Goal: Information Seeking & Learning: Learn about a topic

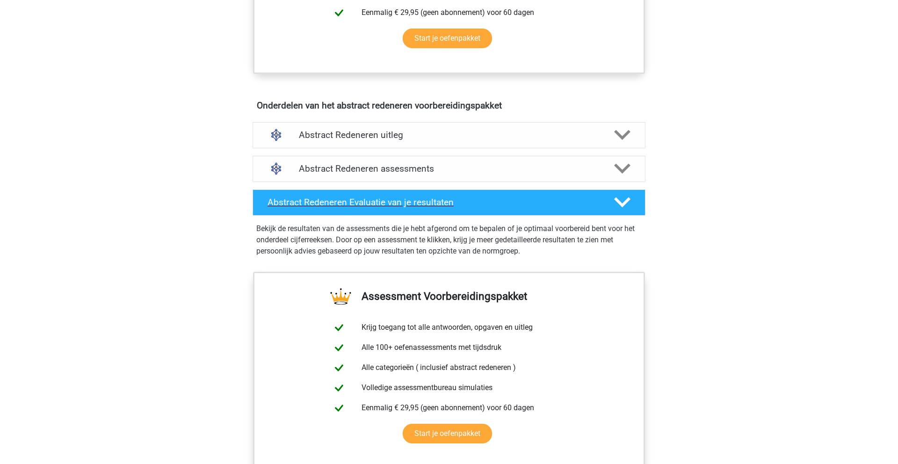
scroll to position [483, 0]
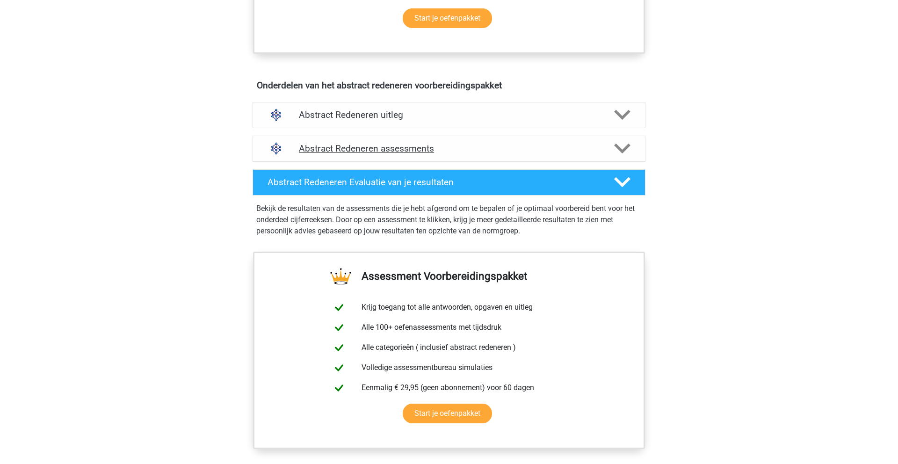
click at [432, 147] on h4 "Abstract Redeneren assessments" at bounding box center [449, 148] width 300 height 11
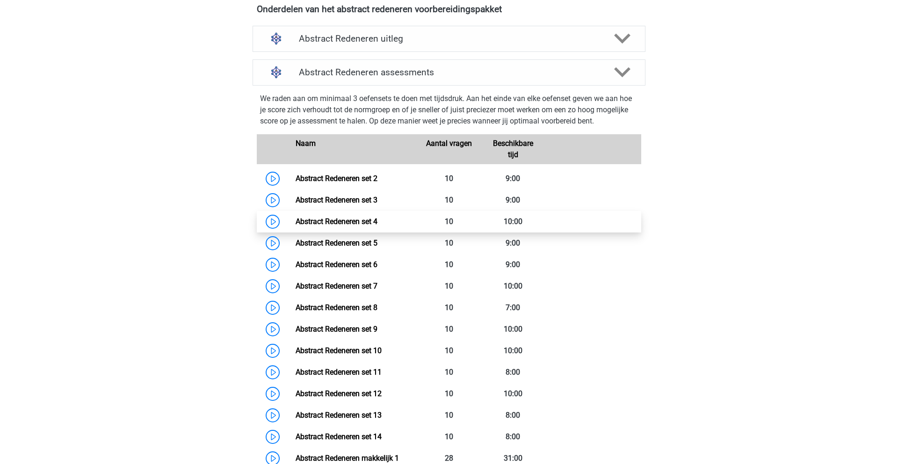
scroll to position [564, 0]
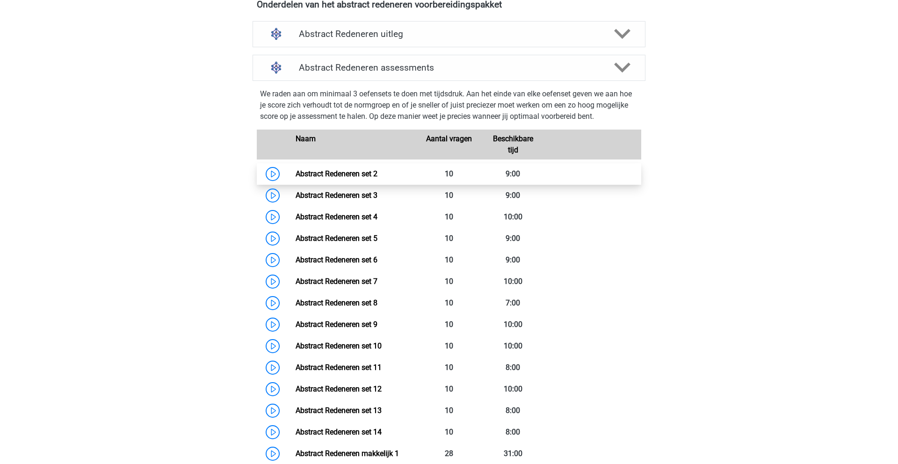
click at [295, 173] on link "Abstract Redeneren set 2" at bounding box center [336, 173] width 82 height 9
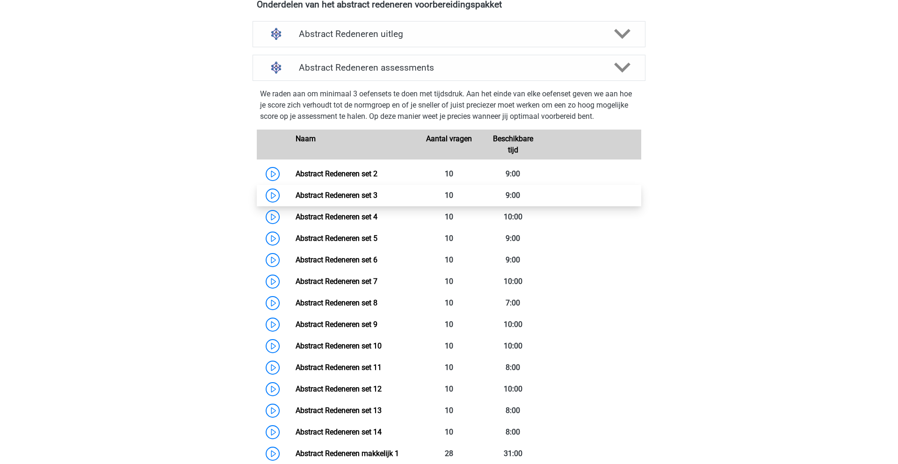
click at [295, 197] on link "Abstract Redeneren set 3" at bounding box center [336, 195] width 82 height 9
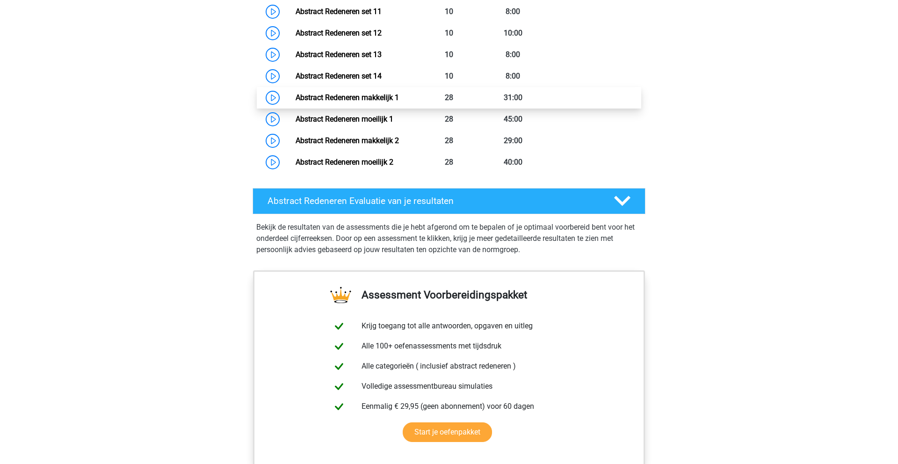
scroll to position [919, 0]
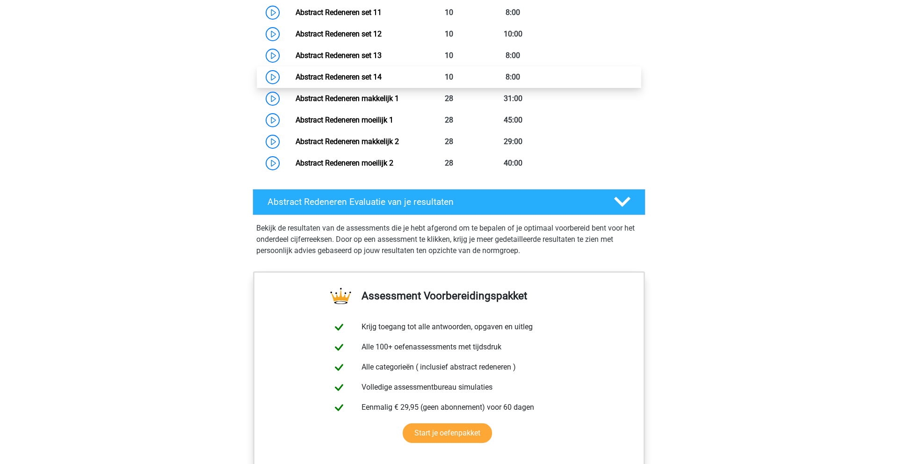
click at [295, 79] on link "Abstract Redeneren set 14" at bounding box center [338, 76] width 86 height 9
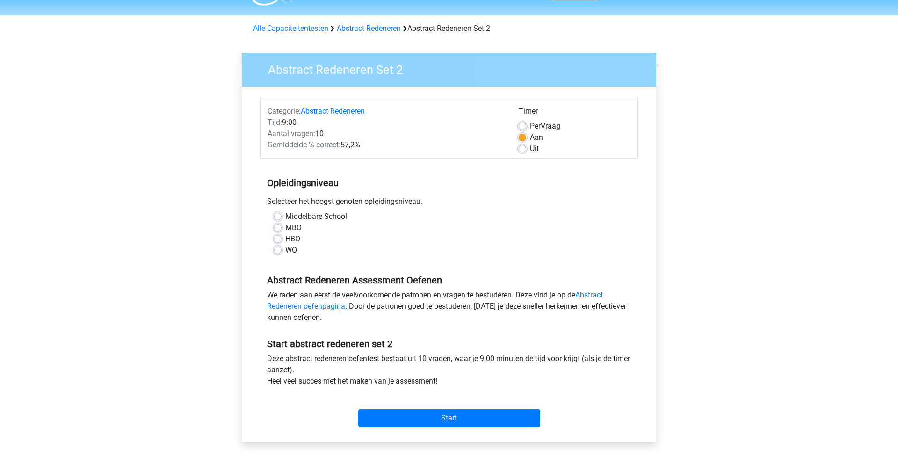
scroll to position [26, 0]
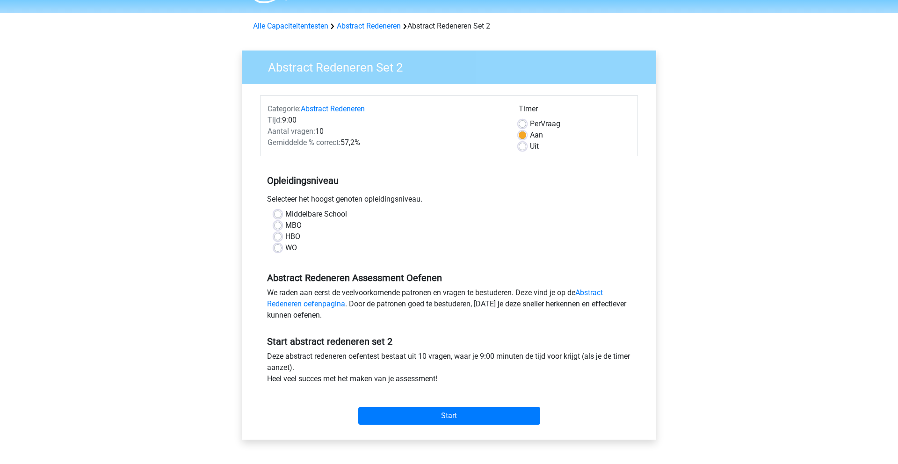
click at [285, 248] on label "WO" at bounding box center [291, 247] width 12 height 11
click at [281, 248] on input "WO" at bounding box center [277, 246] width 7 height 9
radio input "true"
click at [472, 405] on div "Start" at bounding box center [449, 408] width 378 height 33
click at [469, 417] on input "Start" at bounding box center [449, 416] width 182 height 18
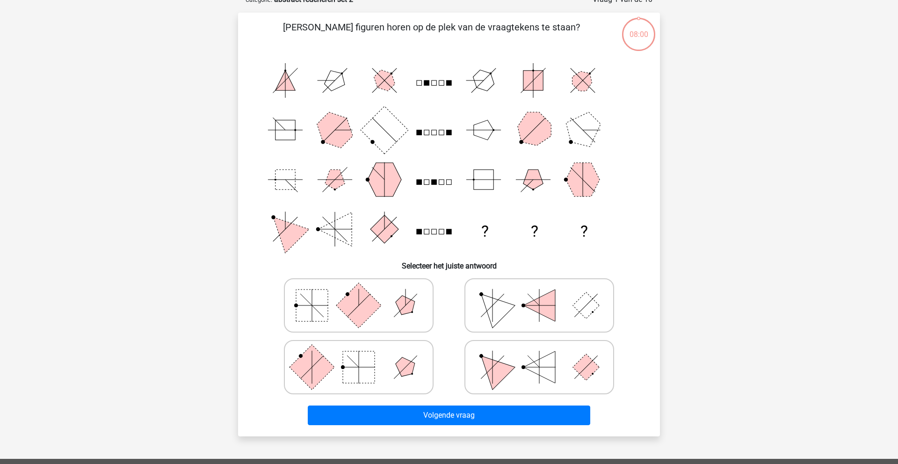
scroll to position [55, 0]
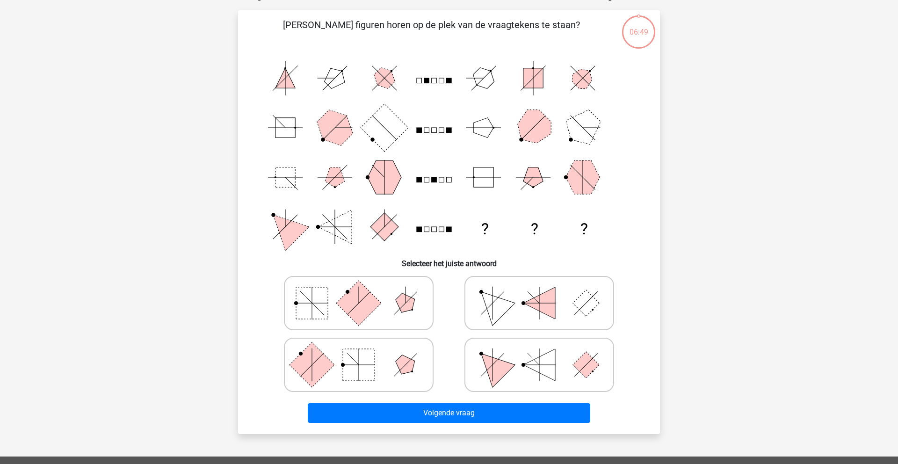
click at [542, 341] on icon at bounding box center [539, 364] width 140 height 47
click at [542, 347] on input "radio" at bounding box center [542, 350] width 6 height 6
radio input "true"
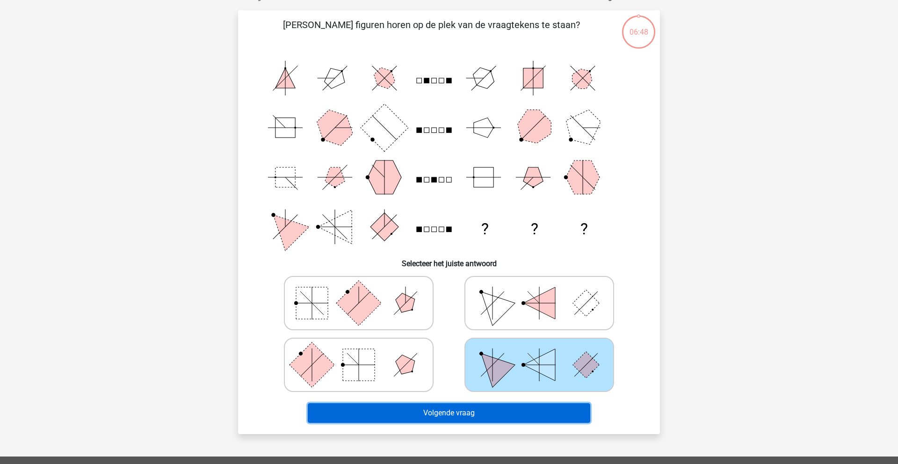
click at [512, 416] on button "Volgende vraag" at bounding box center [449, 413] width 283 height 20
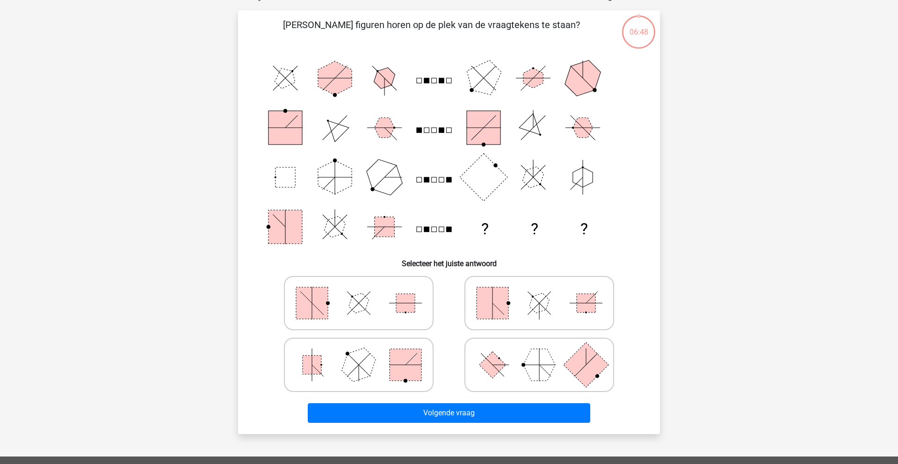
scroll to position [47, 0]
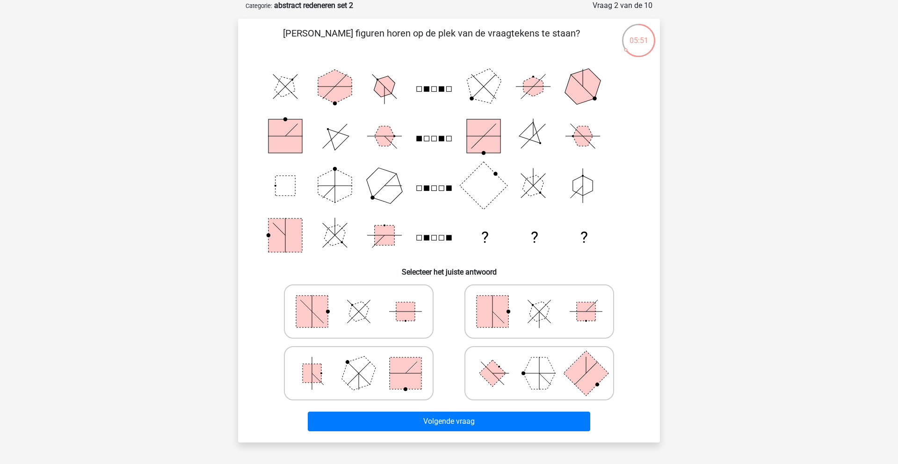
click at [579, 366] on rect at bounding box center [585, 372] width 45 height 45
click at [545, 361] on input "radio" at bounding box center [542, 358] width 6 height 6
radio input "true"
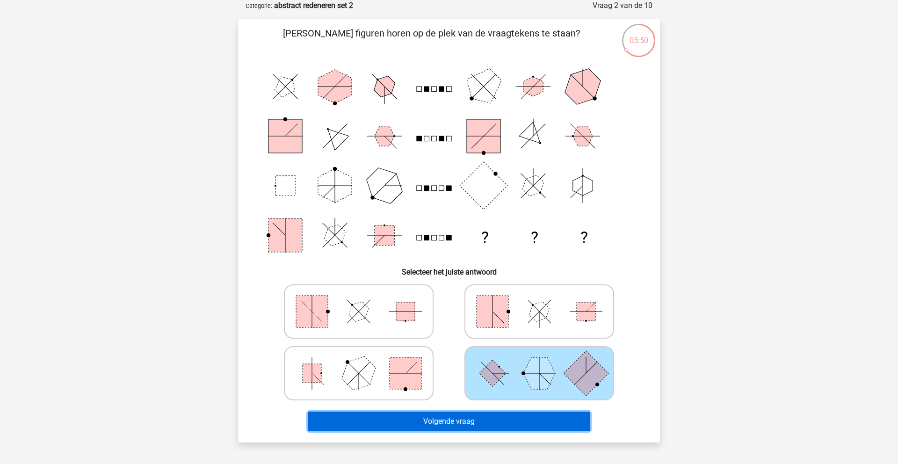
click at [518, 422] on button "Volgende vraag" at bounding box center [449, 421] width 283 height 20
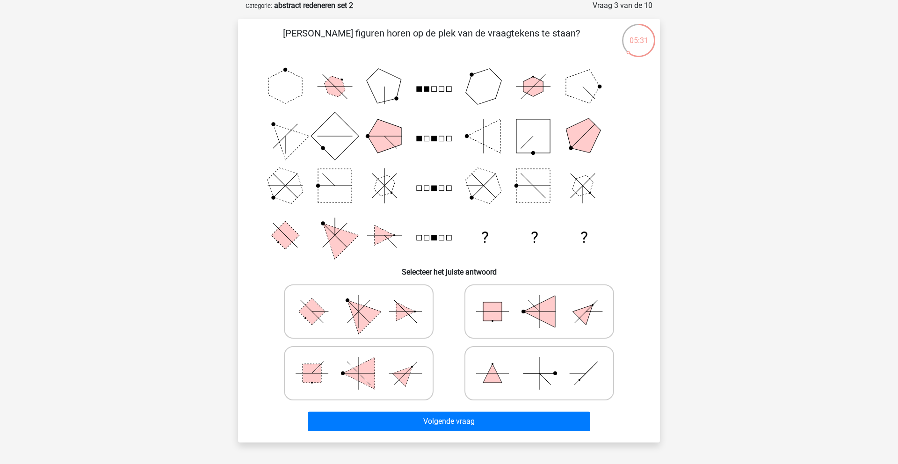
click at [364, 321] on polygon at bounding box center [358, 310] width 45 height 45
click at [364, 300] on input "radio" at bounding box center [362, 297] width 6 height 6
radio input "true"
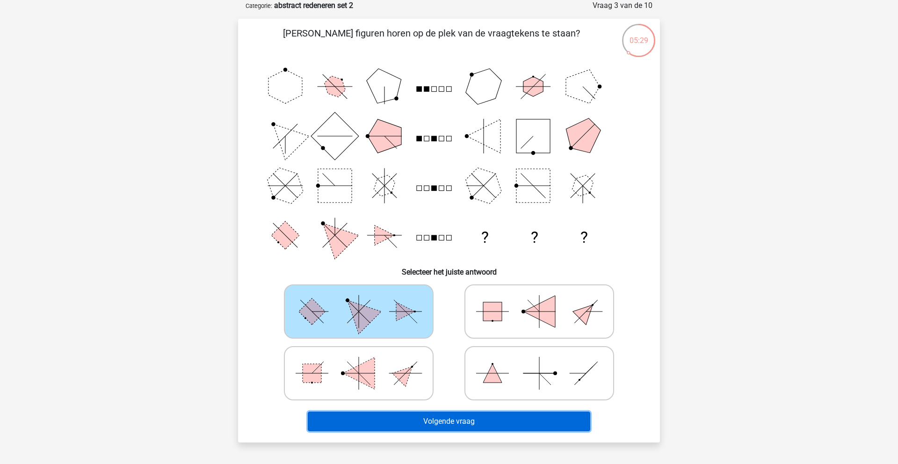
click at [521, 416] on button "Volgende vraag" at bounding box center [449, 421] width 283 height 20
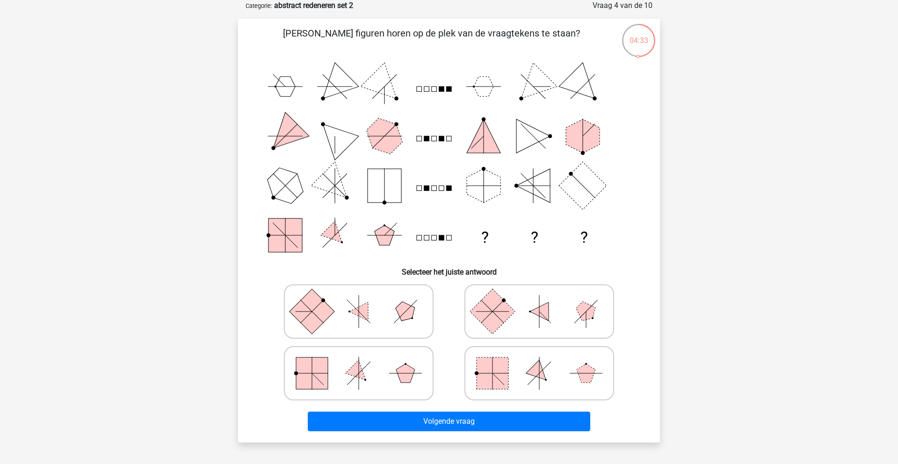
click at [383, 311] on icon at bounding box center [358, 311] width 140 height 47
click at [365, 300] on input "radio" at bounding box center [362, 297] width 6 height 6
radio input "true"
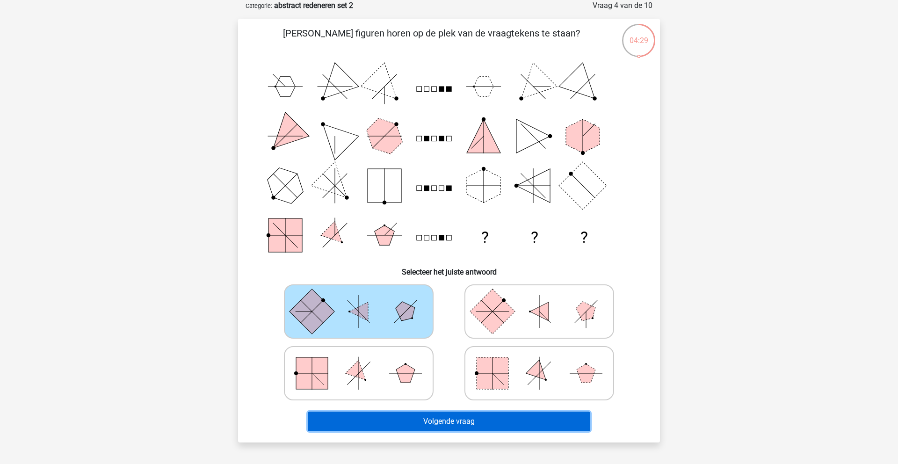
click at [478, 419] on button "Volgende vraag" at bounding box center [449, 421] width 283 height 20
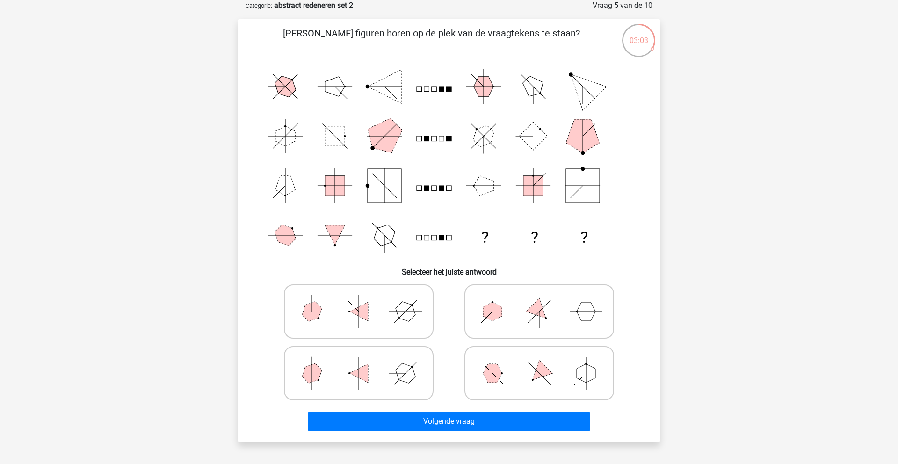
click at [374, 373] on icon at bounding box center [358, 373] width 140 height 47
click at [365, 361] on input "radio" at bounding box center [362, 358] width 6 height 6
radio input "true"
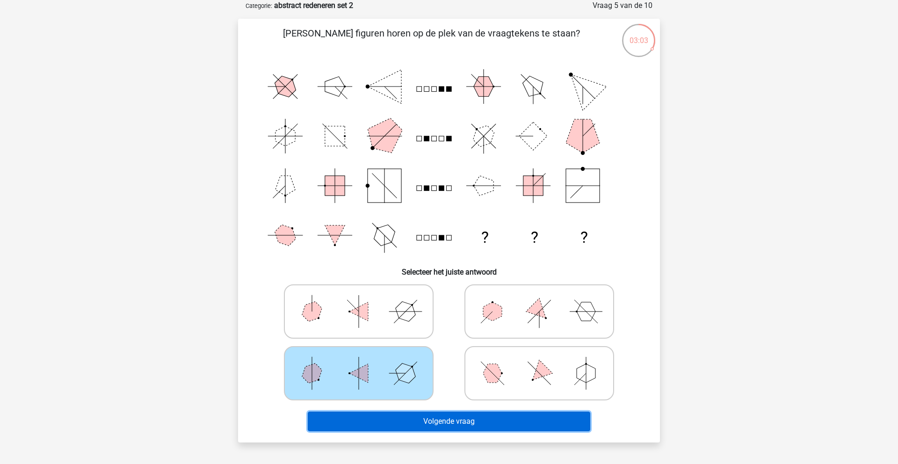
click at [490, 412] on button "Volgende vraag" at bounding box center [449, 421] width 283 height 20
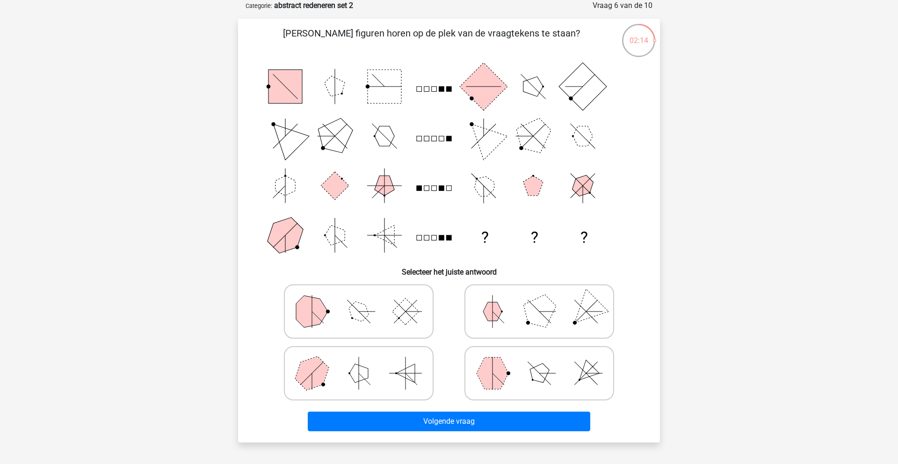
click at [305, 312] on polygon at bounding box center [312, 311] width 32 height 32
click at [359, 300] on input "radio" at bounding box center [362, 297] width 6 height 6
radio input "true"
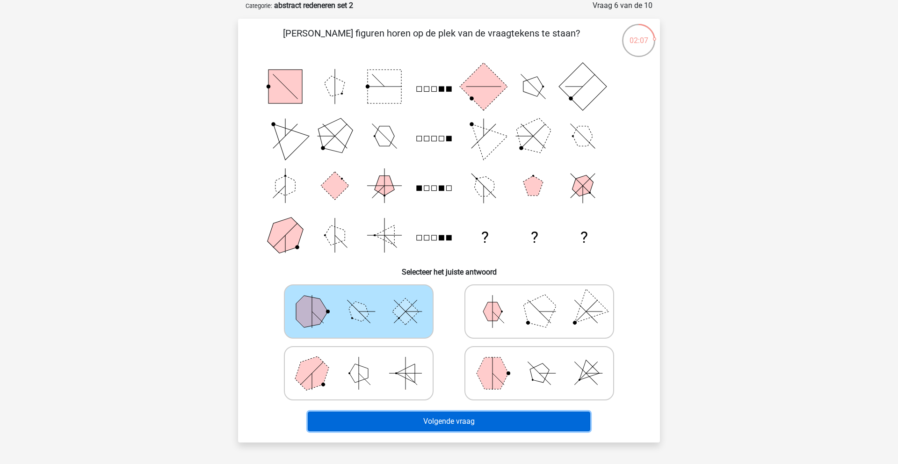
click at [439, 422] on button "Volgende vraag" at bounding box center [449, 421] width 283 height 20
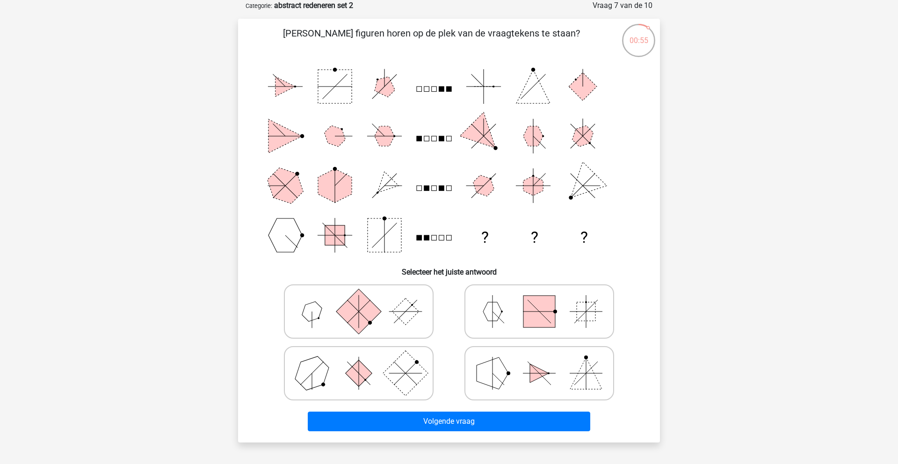
click at [403, 380] on rect at bounding box center [405, 372] width 45 height 45
click at [365, 361] on input "radio" at bounding box center [362, 358] width 6 height 6
radio input "true"
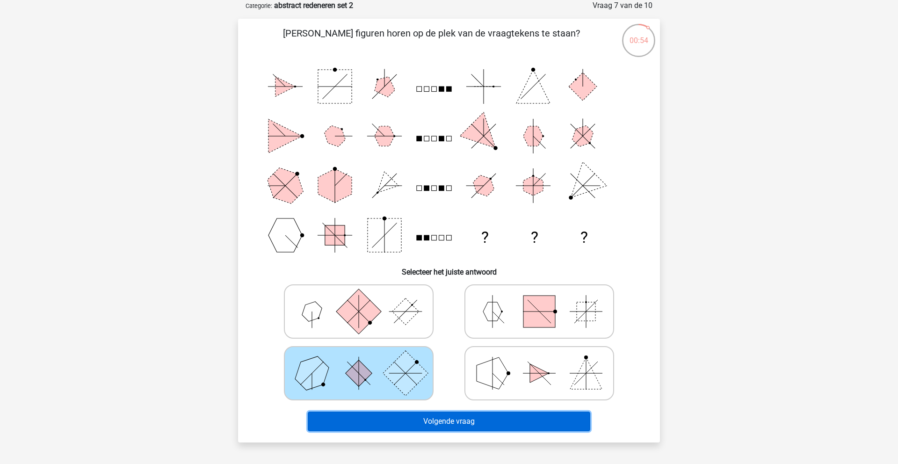
click at [458, 411] on button "Volgende vraag" at bounding box center [449, 421] width 283 height 20
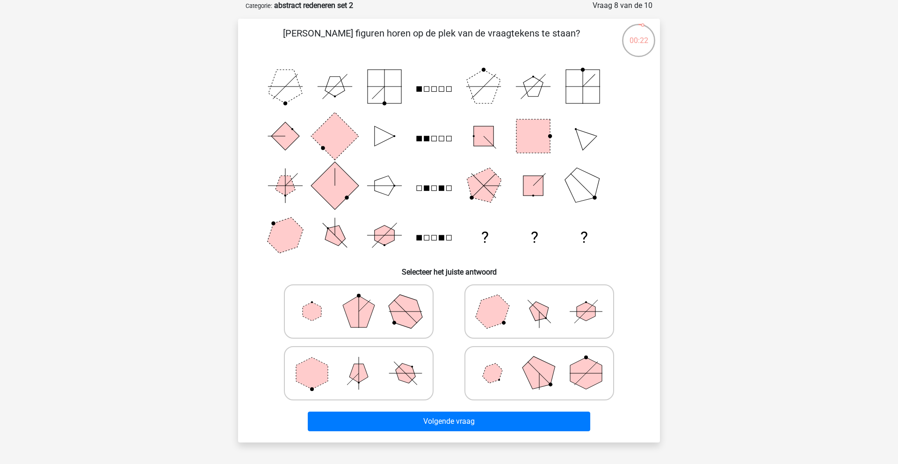
click at [343, 373] on icon at bounding box center [358, 373] width 140 height 47
click at [359, 361] on input "radio" at bounding box center [362, 358] width 6 height 6
radio input "true"
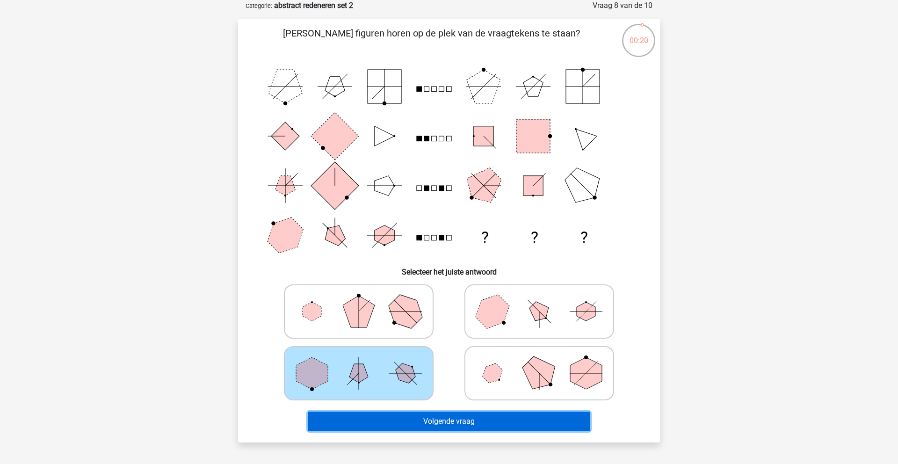
click at [502, 428] on button "Volgende vraag" at bounding box center [449, 421] width 283 height 20
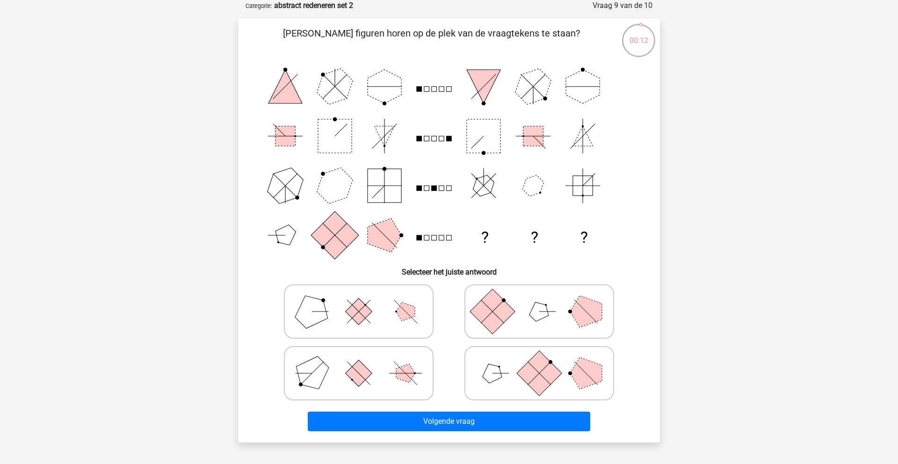
click at [494, 385] on icon at bounding box center [539, 373] width 140 height 47
click at [539, 361] on input "radio" at bounding box center [542, 358] width 6 height 6
radio input "true"
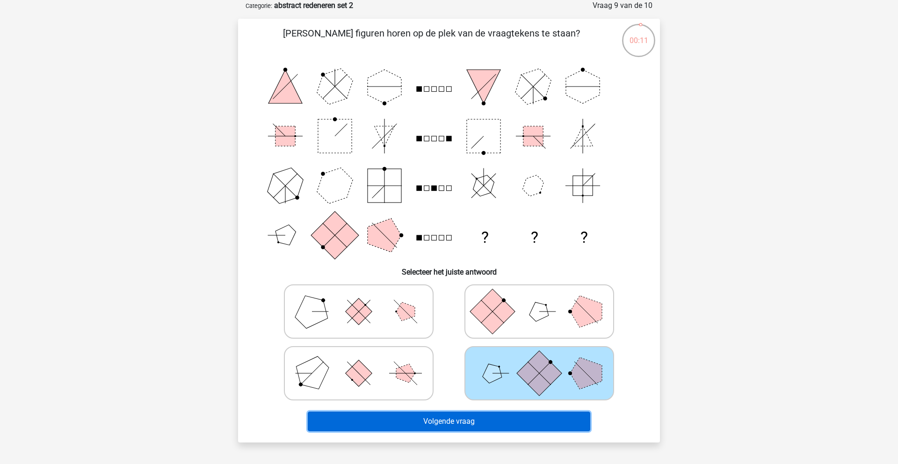
click at [507, 419] on button "Volgende vraag" at bounding box center [449, 421] width 283 height 20
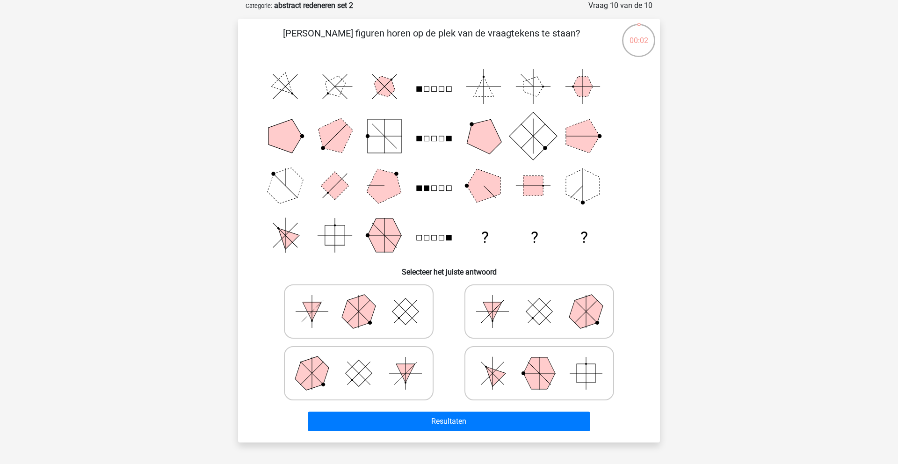
click at [370, 377] on icon at bounding box center [358, 373] width 140 height 47
click at [365, 361] on input "radio" at bounding box center [362, 358] width 6 height 6
radio input "true"
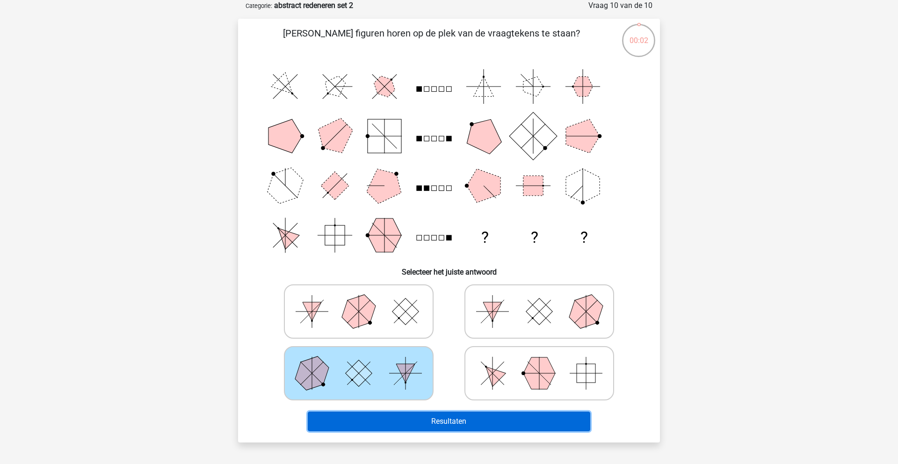
click at [436, 426] on button "Resultaten" at bounding box center [449, 421] width 283 height 20
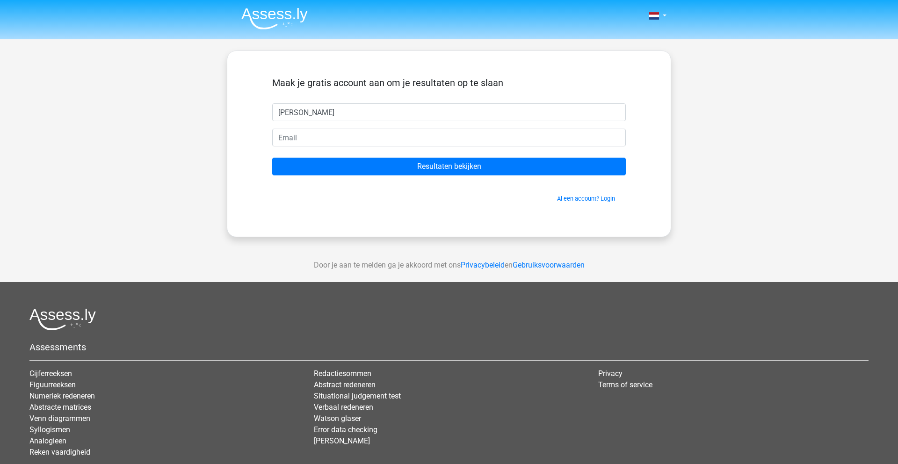
type input "[PERSON_NAME]"
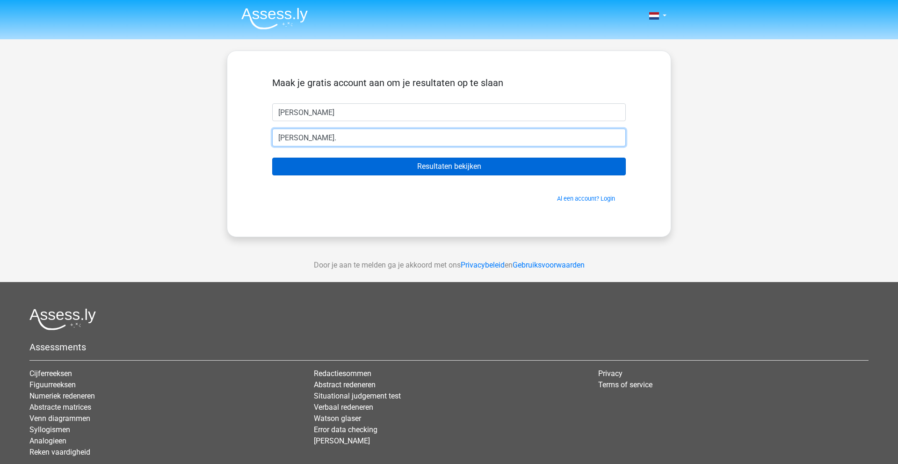
type input "[PERSON_NAME][EMAIL_ADDRESS][DOMAIN_NAME]"
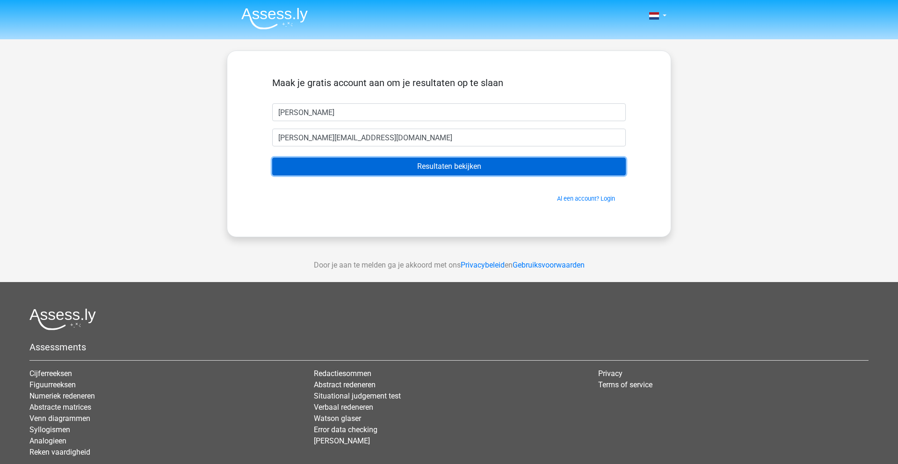
click at [403, 165] on input "Resultaten bekijken" at bounding box center [448, 167] width 353 height 18
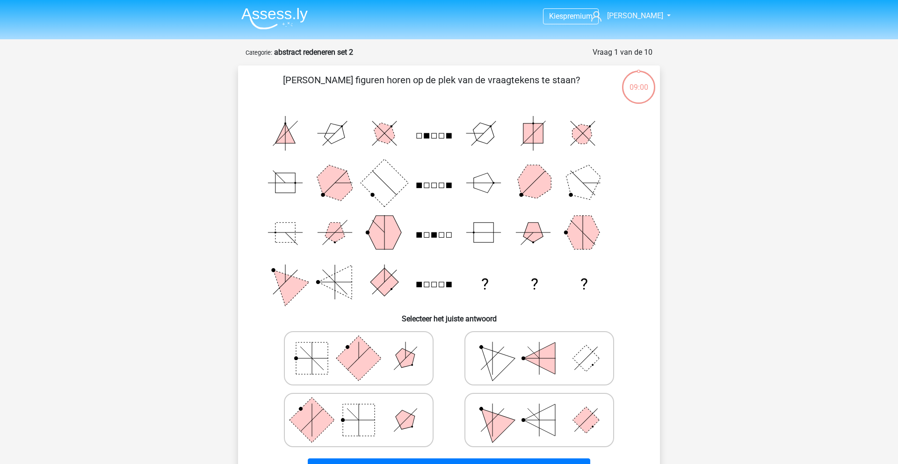
scroll to position [47, 0]
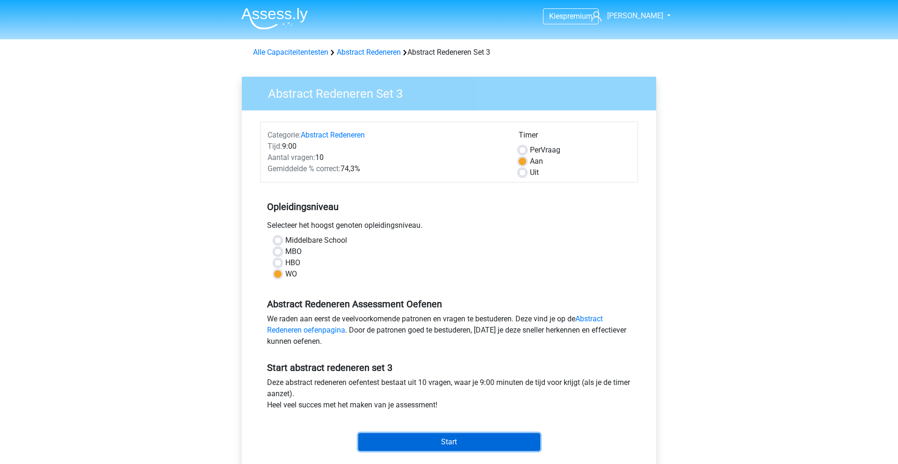
click at [442, 437] on input "Start" at bounding box center [449, 442] width 182 height 18
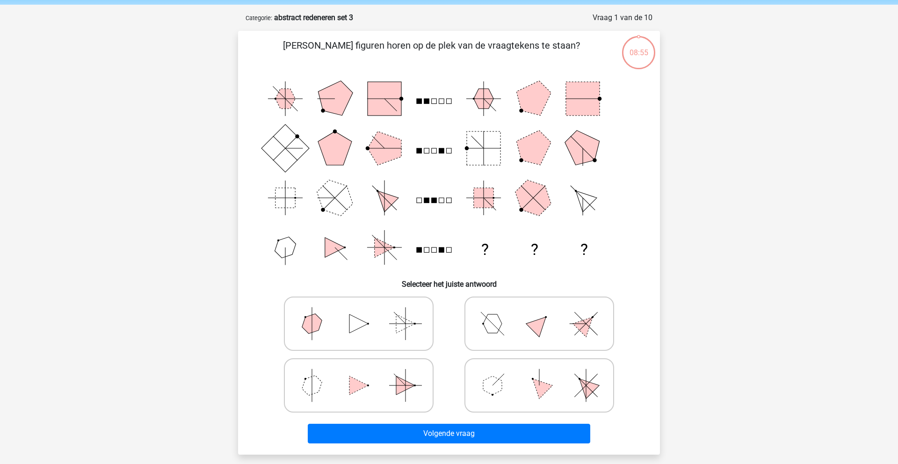
scroll to position [34, 0]
click at [368, 316] on icon at bounding box center [358, 324] width 140 height 47
click at [365, 312] on input "radio" at bounding box center [362, 309] width 6 height 6
radio input "true"
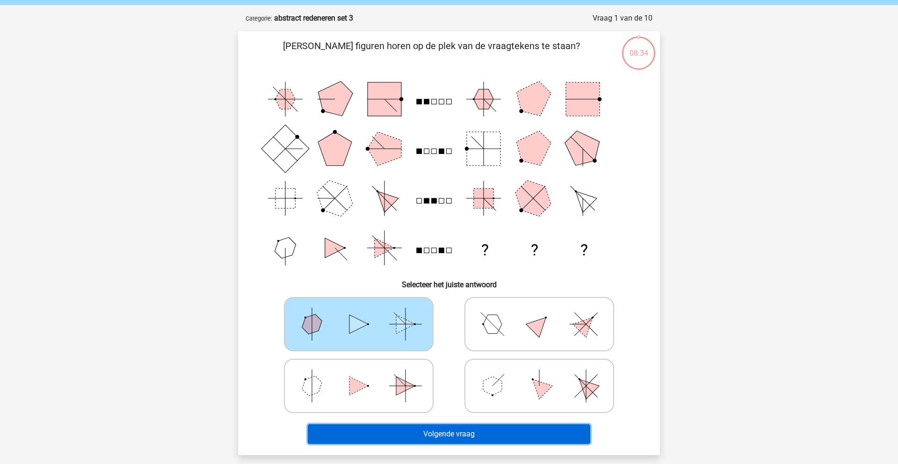
click at [440, 440] on button "Volgende vraag" at bounding box center [449, 434] width 283 height 20
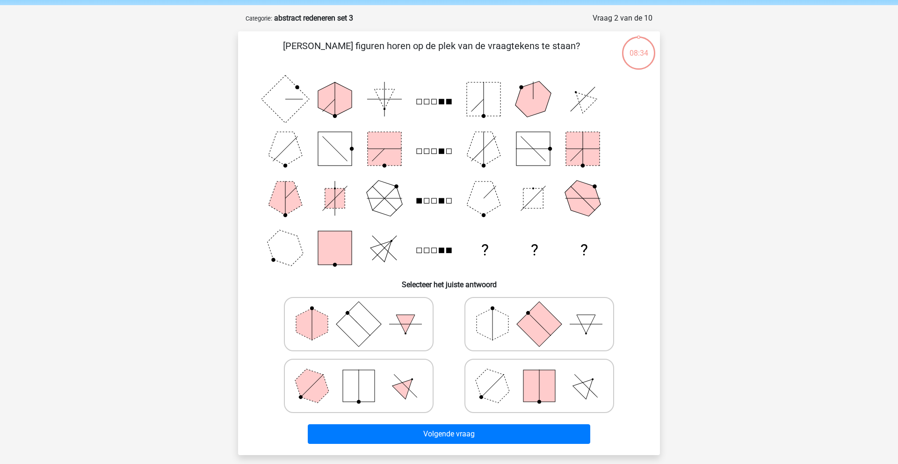
scroll to position [47, 0]
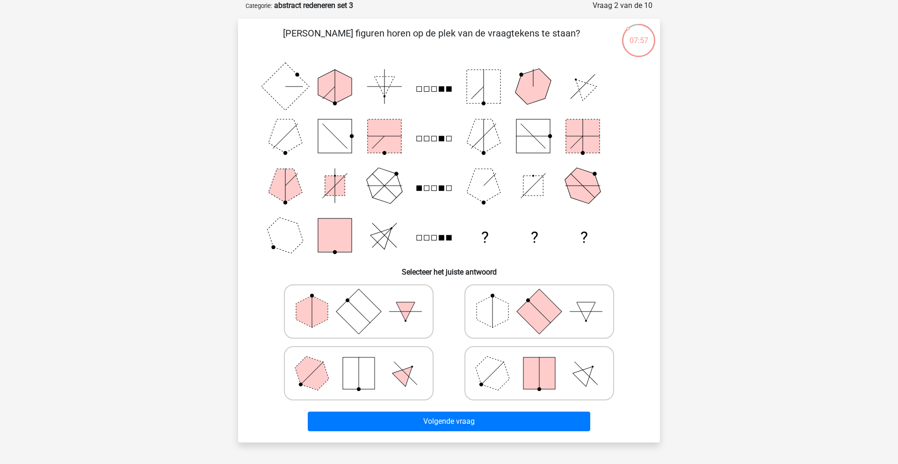
click at [330, 325] on icon at bounding box center [358, 311] width 140 height 47
click at [359, 300] on input "radio" at bounding box center [362, 297] width 6 height 6
radio input "true"
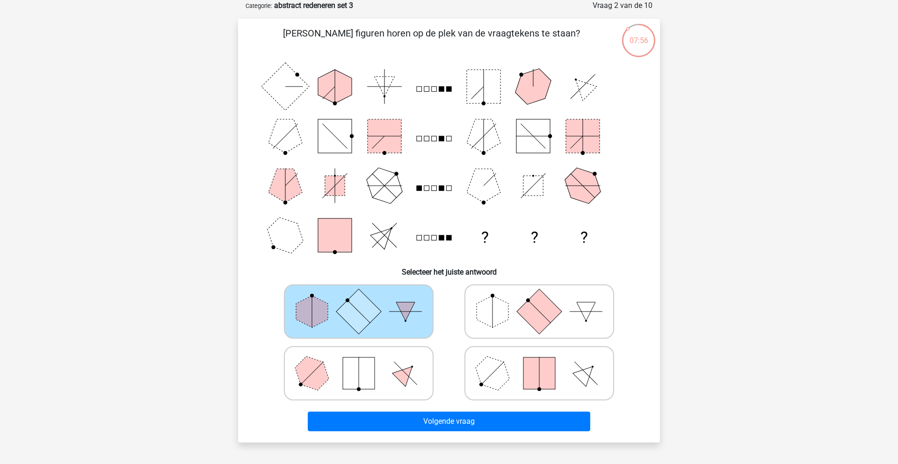
click at [462, 409] on div "Volgende vraag" at bounding box center [449, 419] width 392 height 31
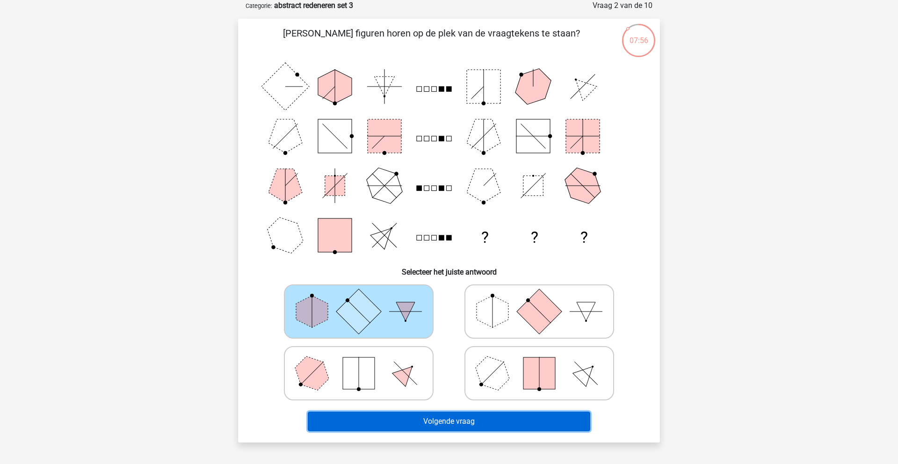
click at [461, 419] on button "Volgende vraag" at bounding box center [449, 421] width 283 height 20
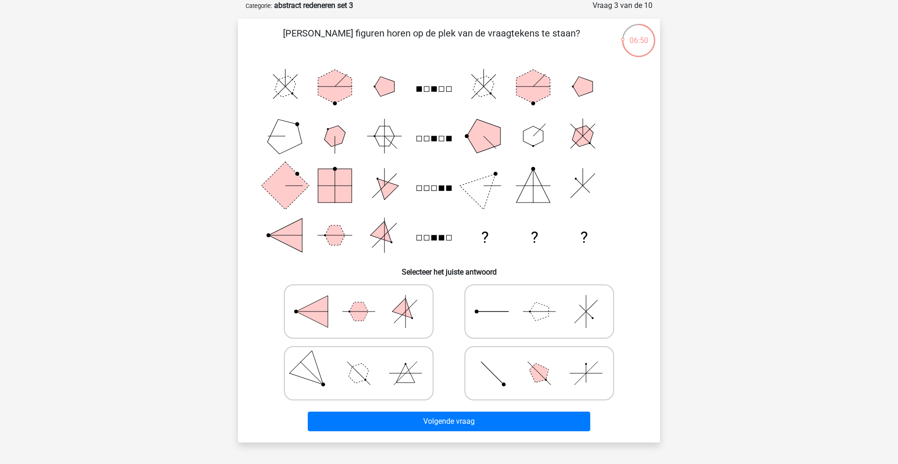
click at [332, 308] on icon at bounding box center [358, 311] width 140 height 47
click at [359, 300] on input "radio" at bounding box center [362, 297] width 6 height 6
radio input "true"
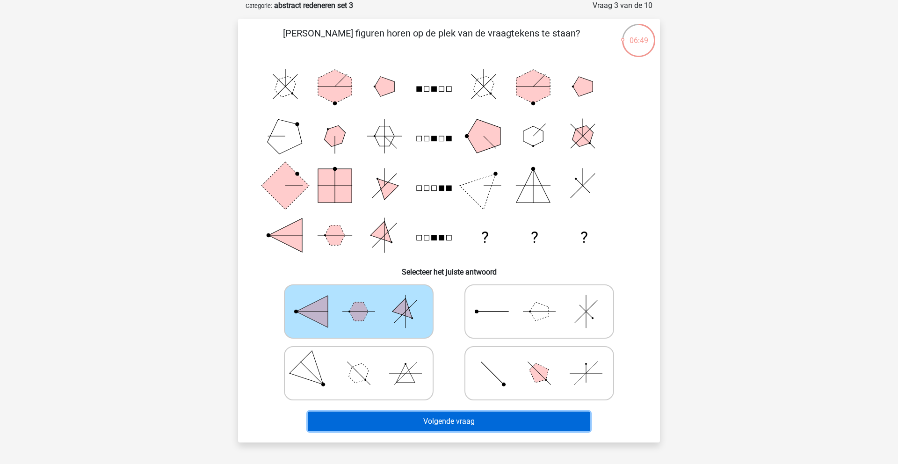
click at [454, 418] on button "Volgende vraag" at bounding box center [449, 421] width 283 height 20
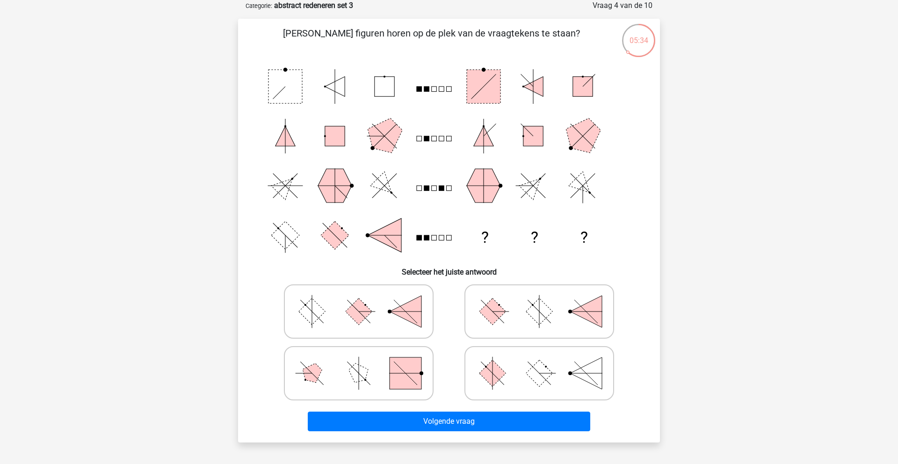
click at [549, 312] on rect at bounding box center [539, 311] width 27 height 27
click at [545, 300] on input "radio" at bounding box center [542, 297] width 6 height 6
radio input "true"
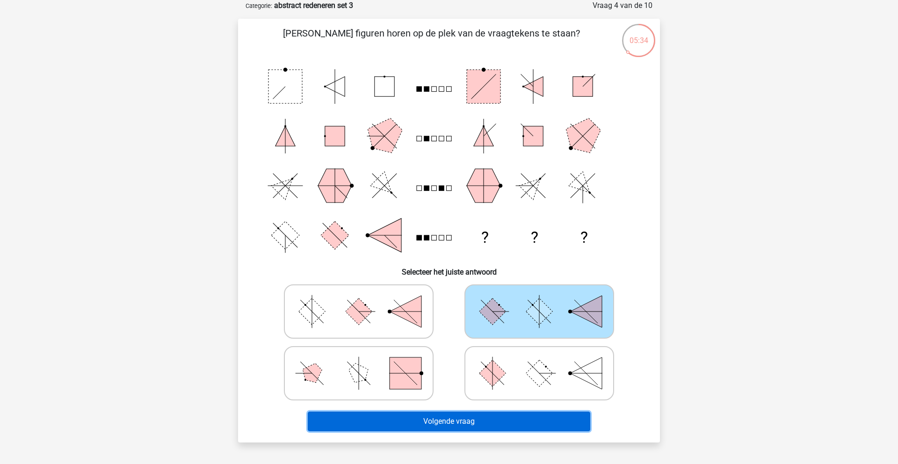
click at [483, 418] on button "Volgende vraag" at bounding box center [449, 421] width 283 height 20
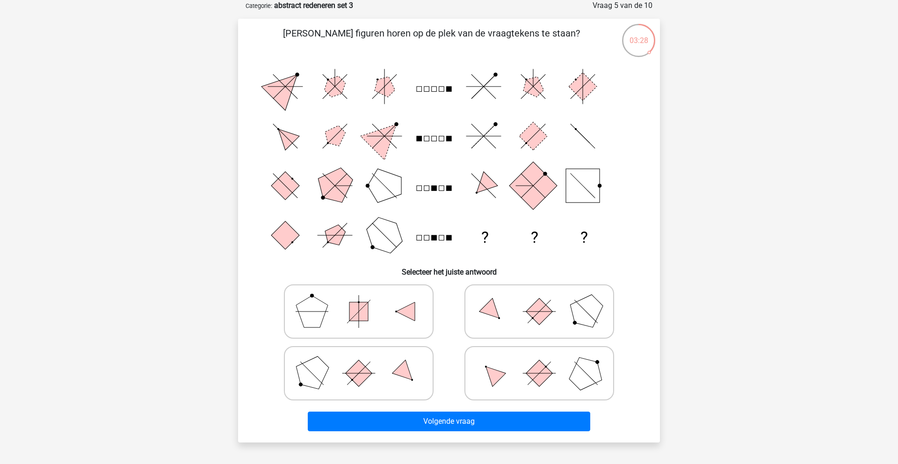
drag, startPoint x: 585, startPoint y: 379, endPoint x: 563, endPoint y: 379, distance: 22.0
click at [566, 379] on icon at bounding box center [539, 373] width 140 height 47
click at [545, 361] on input "radio" at bounding box center [542, 358] width 6 height 6
radio input "true"
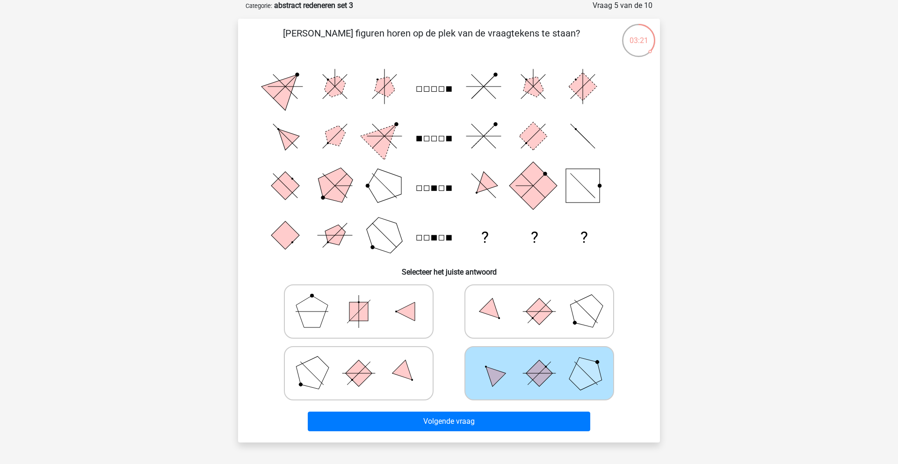
click at [546, 327] on icon at bounding box center [539, 311] width 140 height 47
click at [545, 300] on input "radio" at bounding box center [542, 297] width 6 height 6
radio input "true"
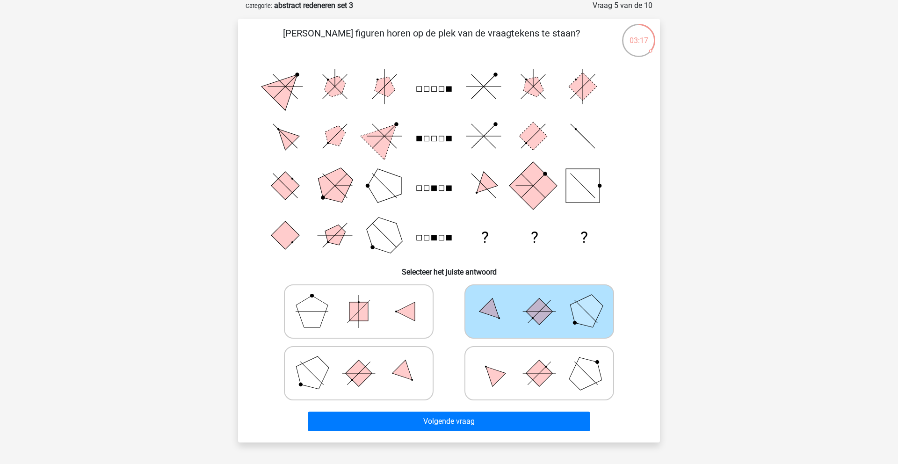
click at [529, 375] on rect at bounding box center [539, 373] width 27 height 27
click at [539, 361] on input "radio" at bounding box center [542, 358] width 6 height 6
radio input "true"
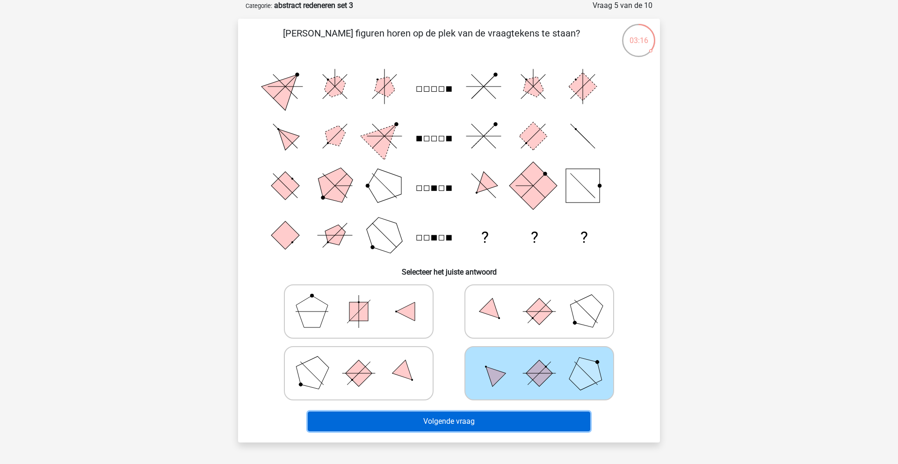
click at [490, 425] on button "Volgende vraag" at bounding box center [449, 421] width 283 height 20
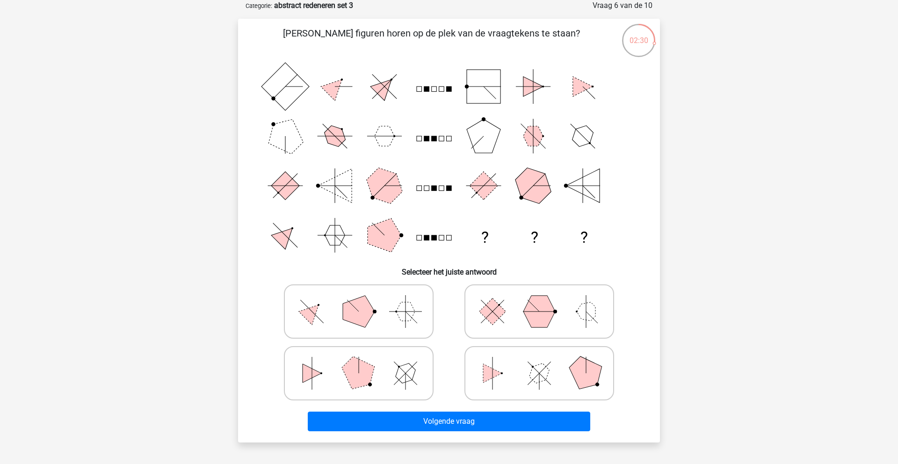
click at [360, 309] on polygon at bounding box center [359, 311] width 32 height 32
click at [360, 300] on input "radio" at bounding box center [362, 297] width 6 height 6
radio input "true"
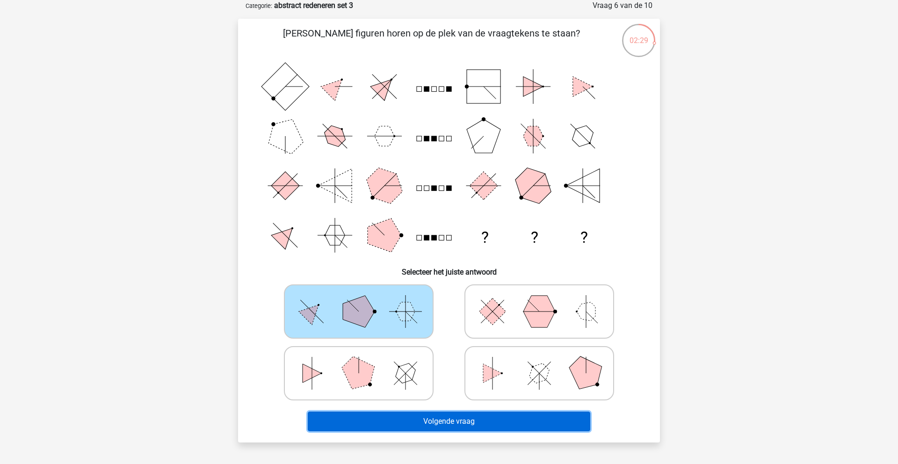
click at [491, 421] on button "Volgende vraag" at bounding box center [449, 421] width 283 height 20
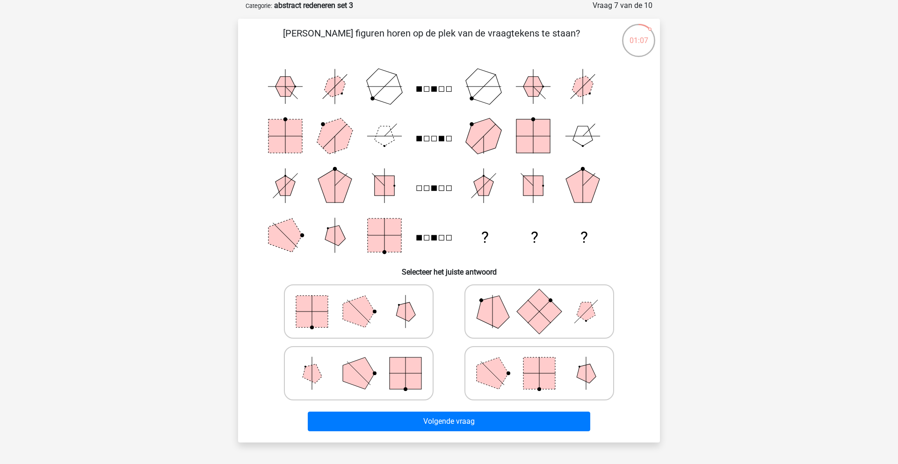
click at [524, 293] on icon at bounding box center [539, 311] width 140 height 47
click at [539, 294] on input "radio" at bounding box center [542, 297] width 6 height 6
radio input "true"
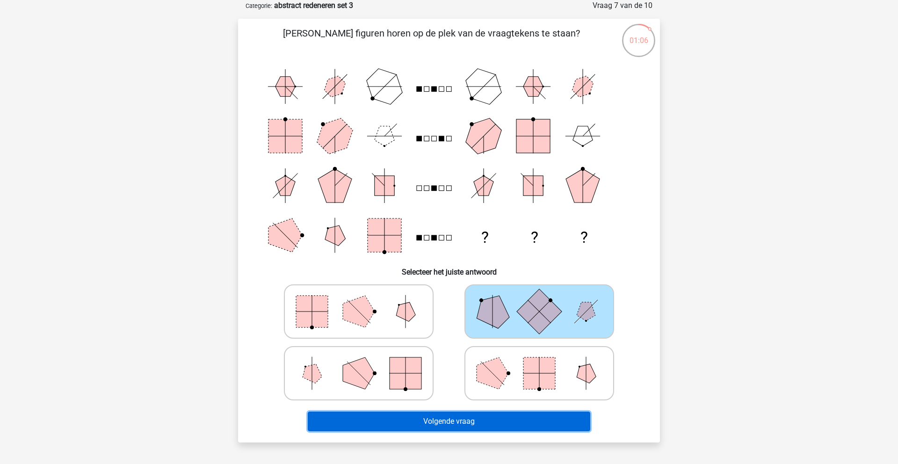
click at [501, 423] on button "Volgende vraag" at bounding box center [449, 421] width 283 height 20
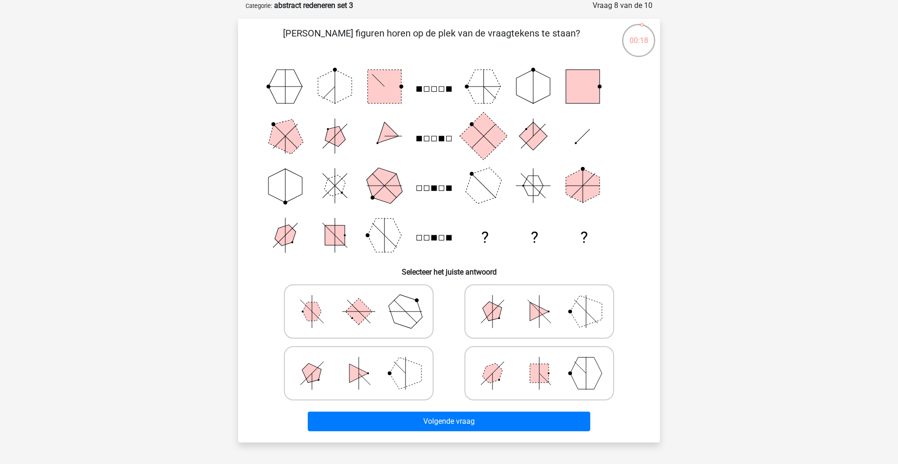
click at [474, 366] on icon at bounding box center [539, 373] width 140 height 47
click at [539, 361] on input "radio" at bounding box center [542, 358] width 6 height 6
radio input "true"
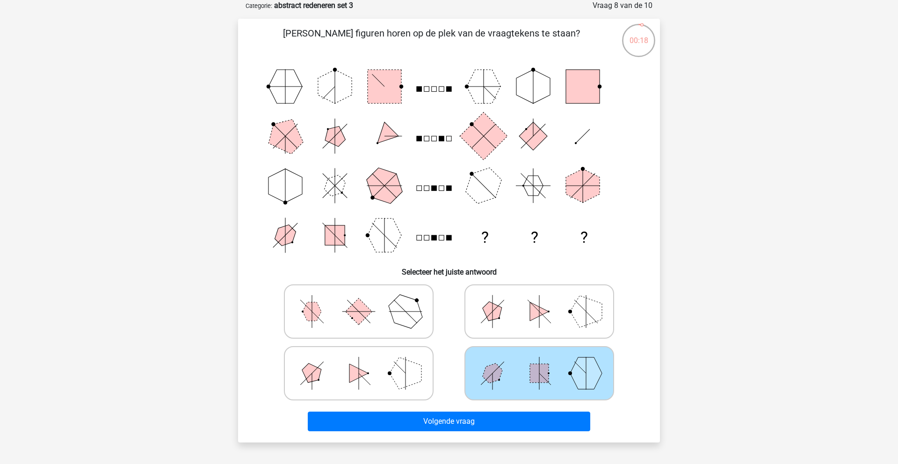
click at [475, 436] on div "Welke figuren horen op de plek van de vraagtekens te staan? ? ? ? Selecteer het…" at bounding box center [449, 230] width 422 height 423
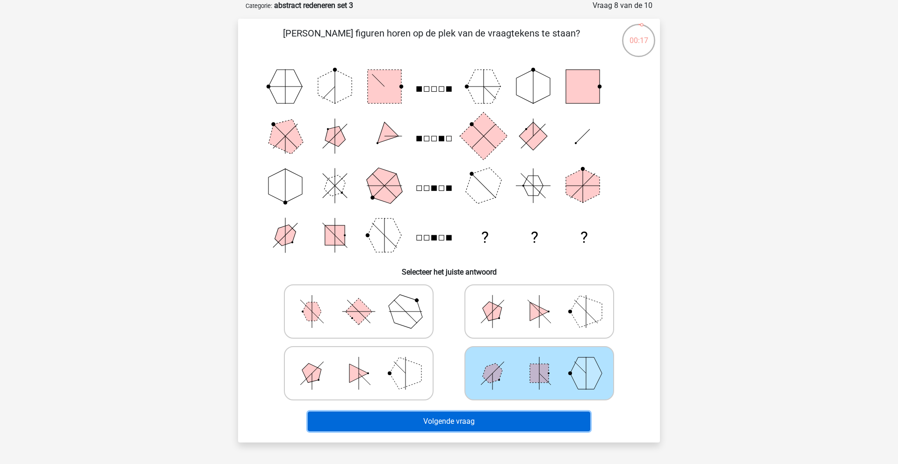
click at [475, 425] on button "Volgende vraag" at bounding box center [449, 421] width 283 height 20
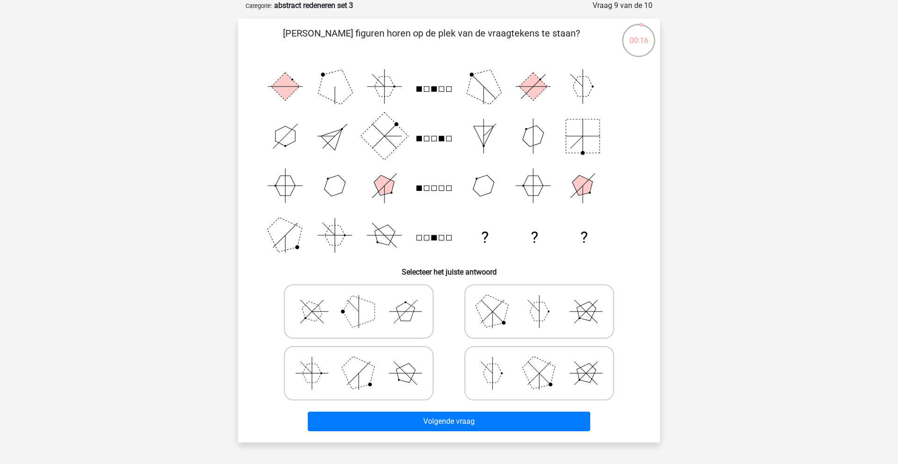
click at [507, 320] on icon at bounding box center [539, 311] width 140 height 47
click at [539, 300] on input "radio" at bounding box center [542, 297] width 6 height 6
radio input "true"
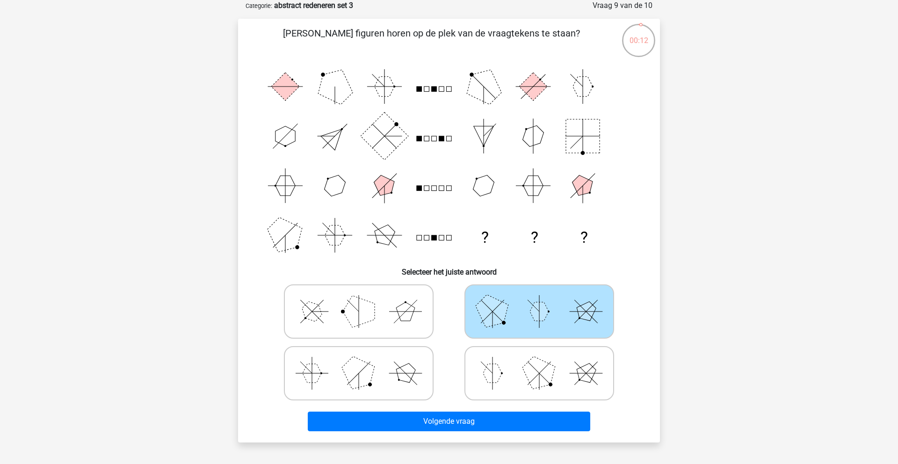
click at [405, 404] on div "Volgende vraag" at bounding box center [449, 419] width 392 height 31
click at [399, 386] on icon at bounding box center [358, 373] width 140 height 47
click at [365, 361] on input "radio" at bounding box center [362, 358] width 6 height 6
radio input "true"
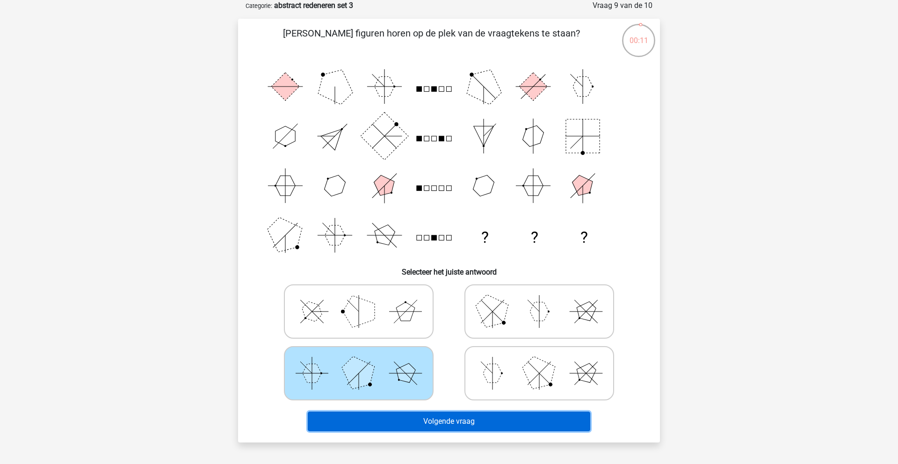
click at [402, 418] on button "Volgende vraag" at bounding box center [449, 421] width 283 height 20
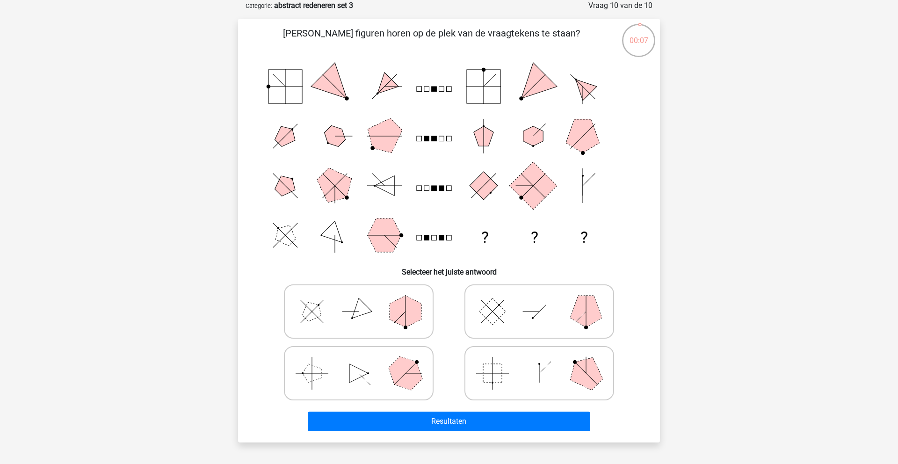
click at [376, 329] on icon at bounding box center [358, 311] width 140 height 47
click at [365, 300] on input "radio" at bounding box center [362, 297] width 6 height 6
radio input "true"
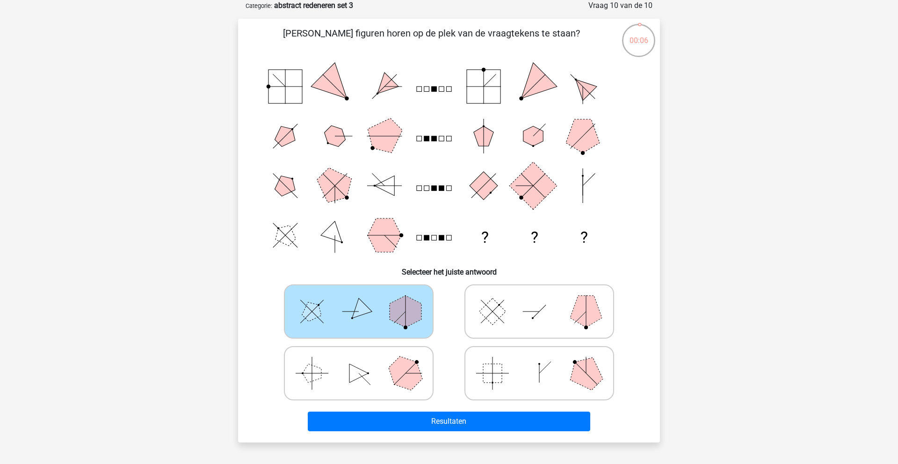
click at [398, 400] on div at bounding box center [358, 373] width 180 height 62
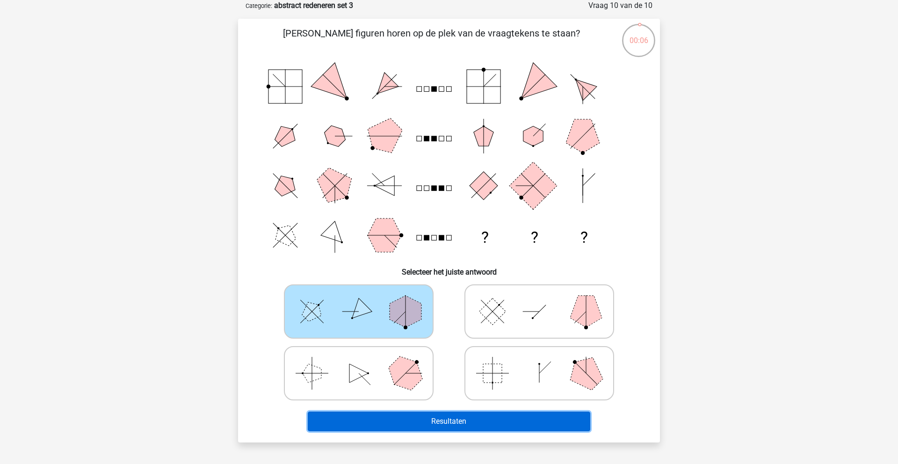
click at [398, 415] on button "Resultaten" at bounding box center [449, 421] width 283 height 20
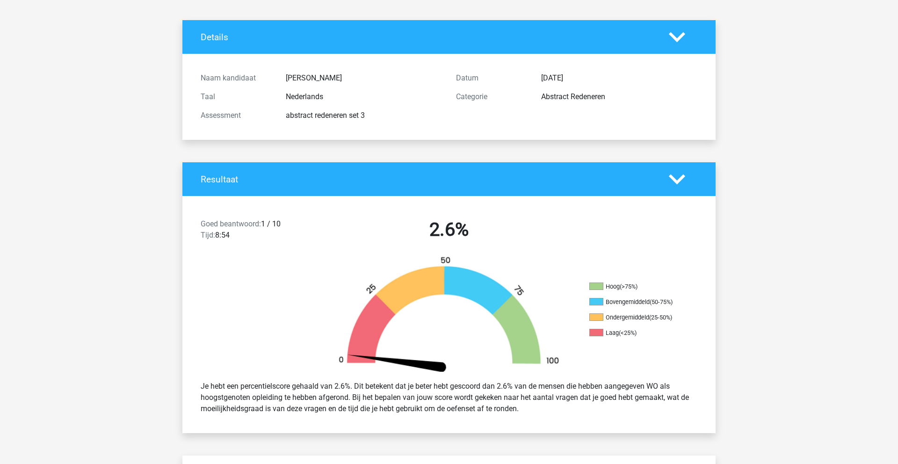
scroll to position [40, 0]
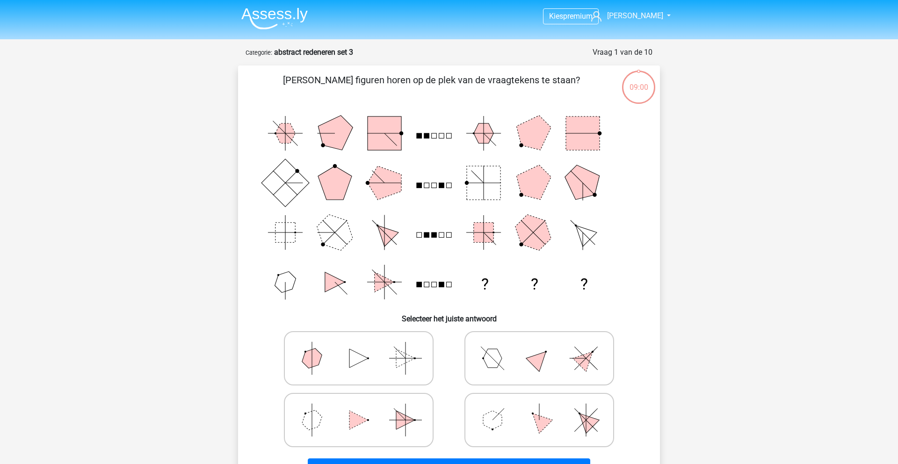
scroll to position [47, 0]
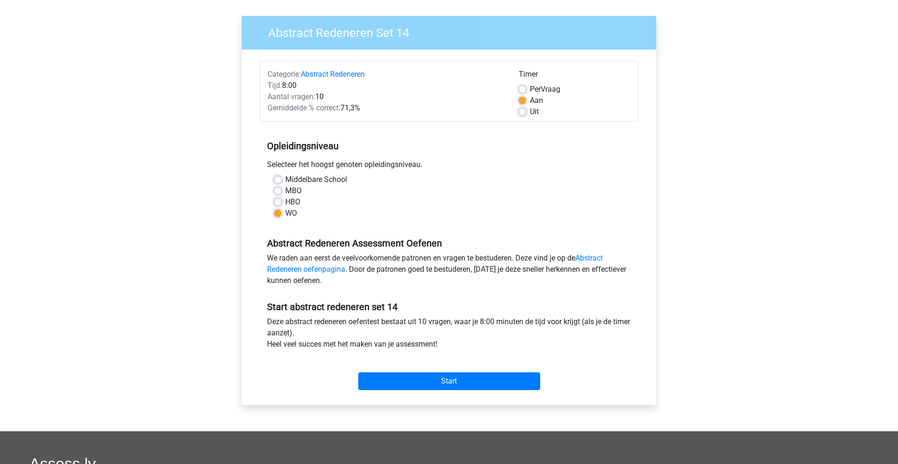
scroll to position [63, 0]
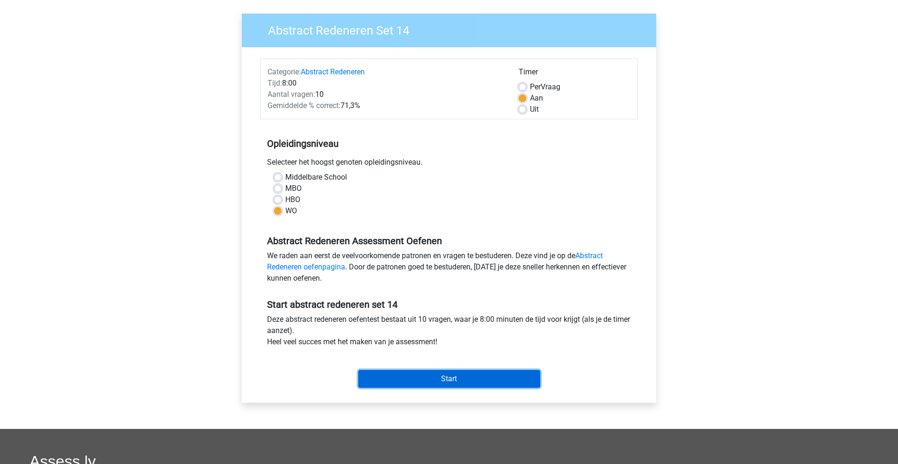
click at [420, 384] on input "Start" at bounding box center [449, 379] width 182 height 18
